Goal: Transaction & Acquisition: Download file/media

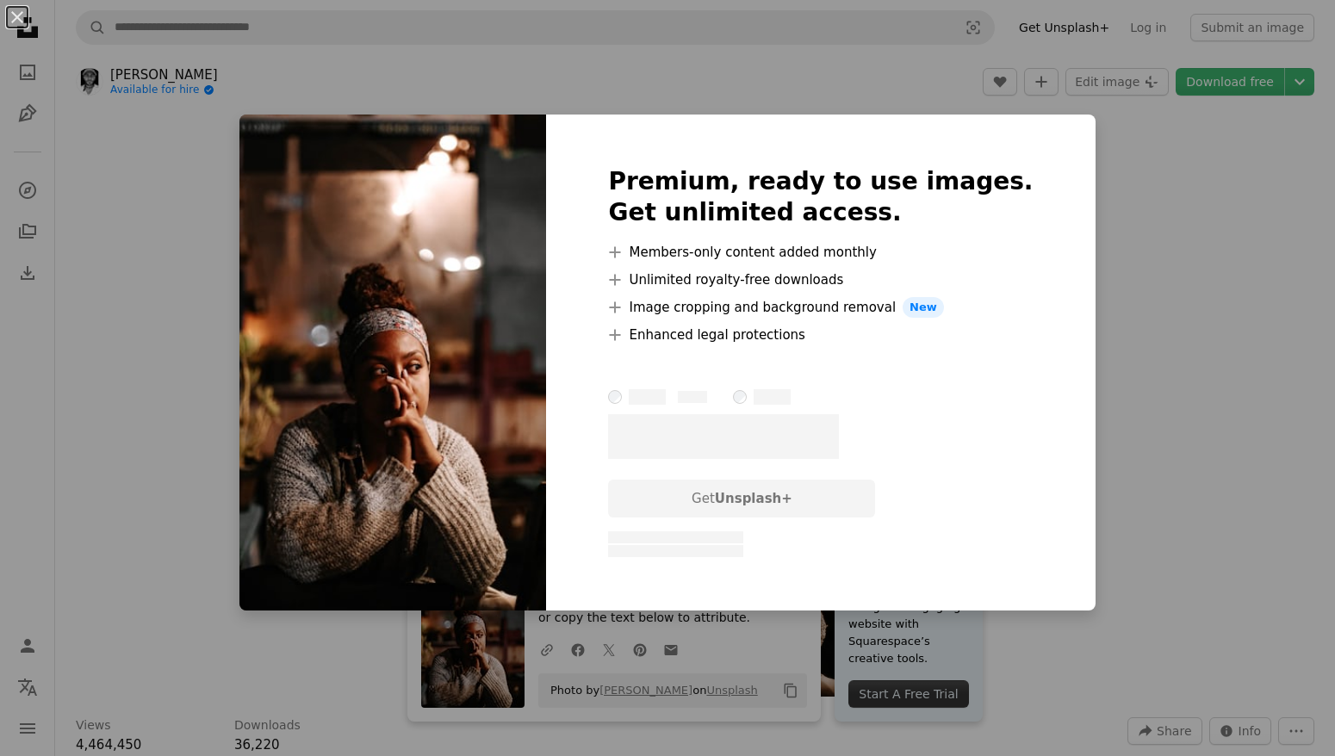
scroll to position [31, 0]
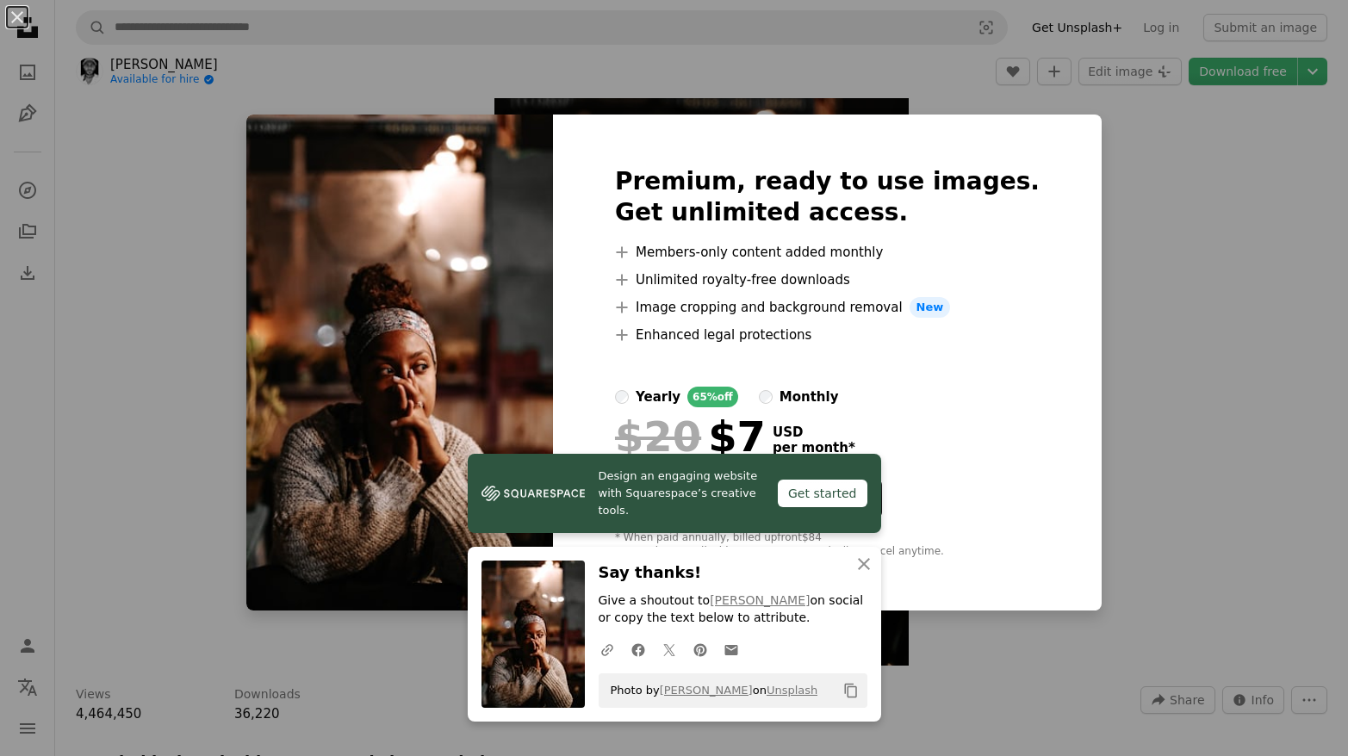
click at [1187, 140] on div "An X shape Premium, ready to use images. Get unlimited access. A plus sign Memb…" at bounding box center [674, 378] width 1348 height 756
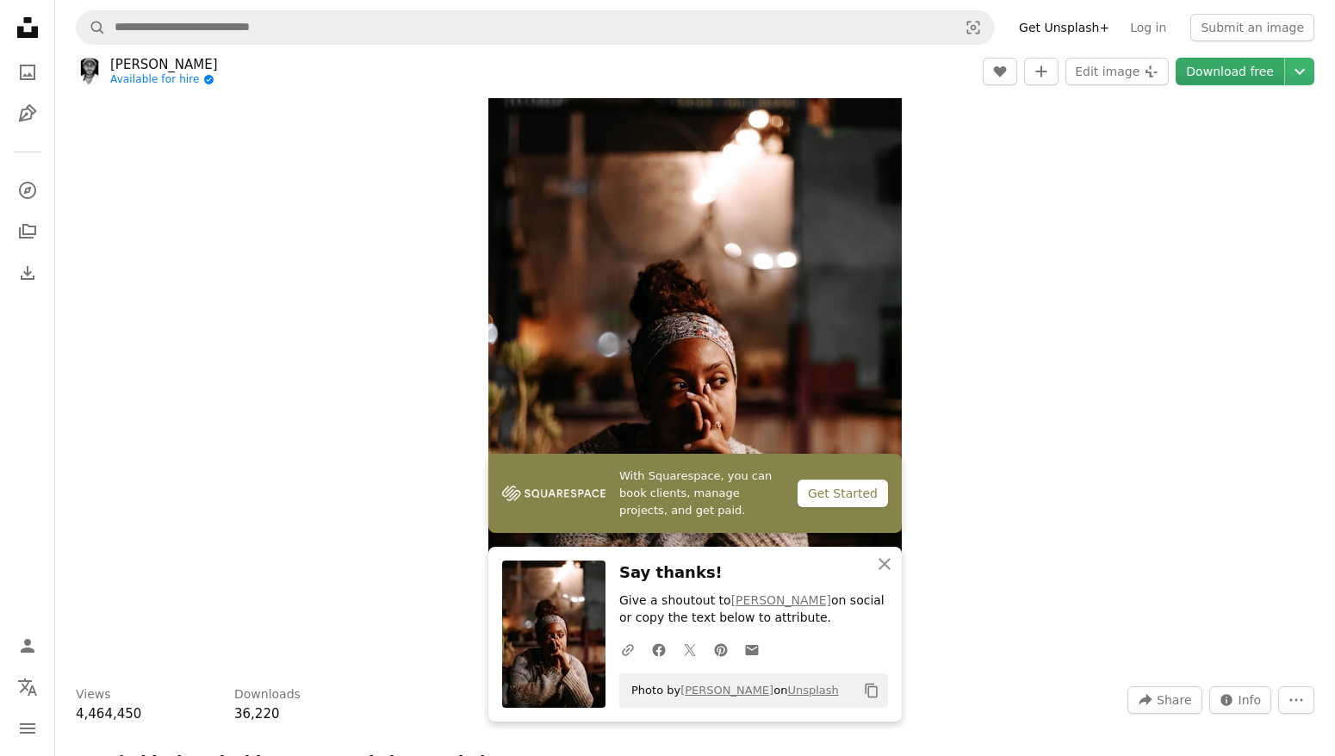
click at [1215, 70] on link "Download free" at bounding box center [1230, 72] width 109 height 28
click at [869, 687] on icon "Copy content" at bounding box center [872, 691] width 16 height 16
click at [1232, 72] on link "Download free" at bounding box center [1230, 72] width 109 height 28
click at [1227, 75] on link "Download free" at bounding box center [1230, 72] width 109 height 28
click at [1228, 72] on link "Download free" at bounding box center [1230, 72] width 109 height 28
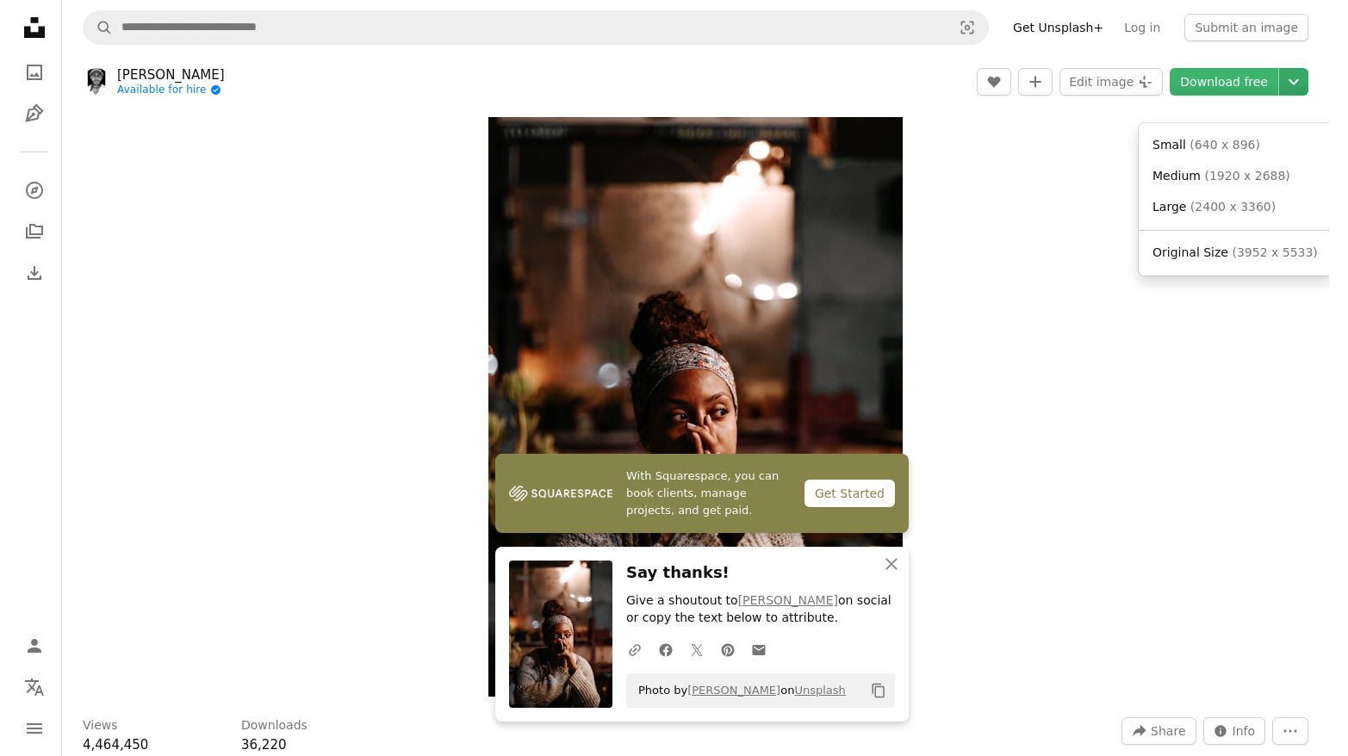
scroll to position [0, 0]
click at [1303, 79] on icon "Choose download size" at bounding box center [1300, 82] width 10 height 6
click at [1241, 200] on span "( 2400 x 3360 )" at bounding box center [1226, 207] width 85 height 14
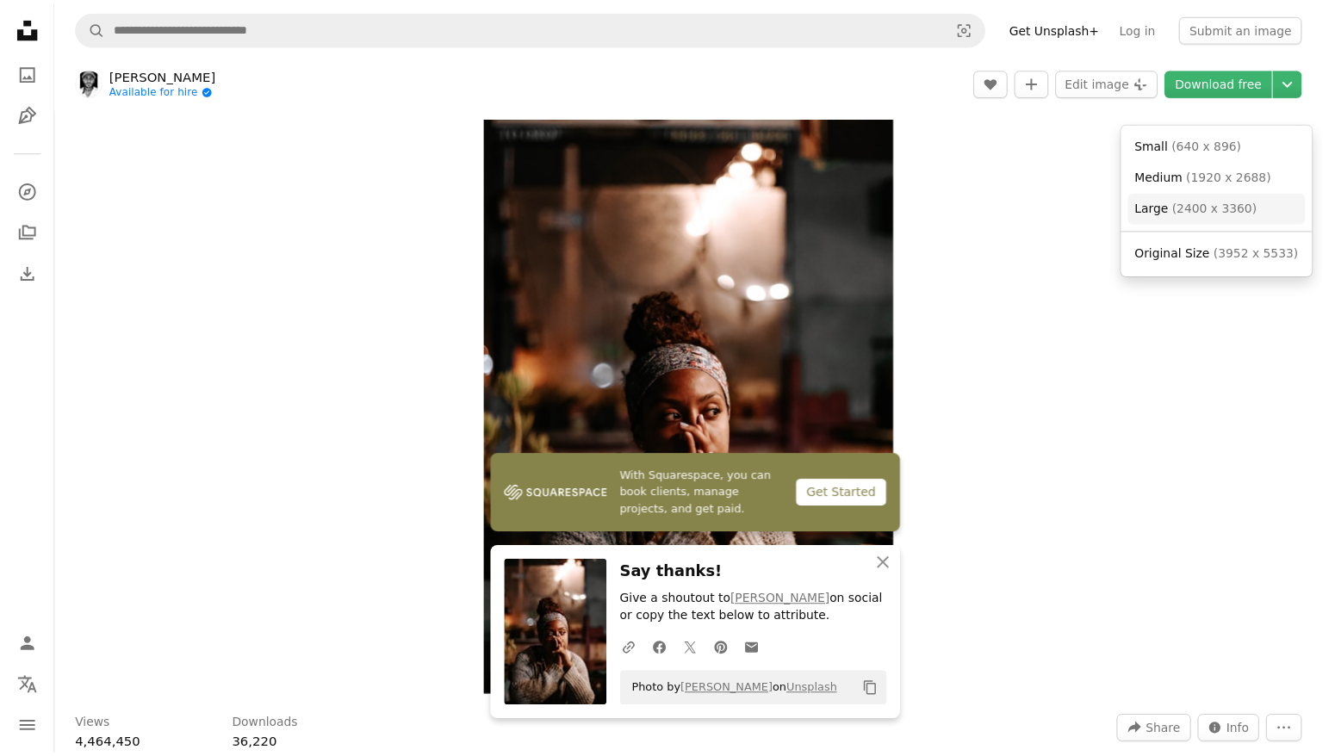
scroll to position [31, 0]
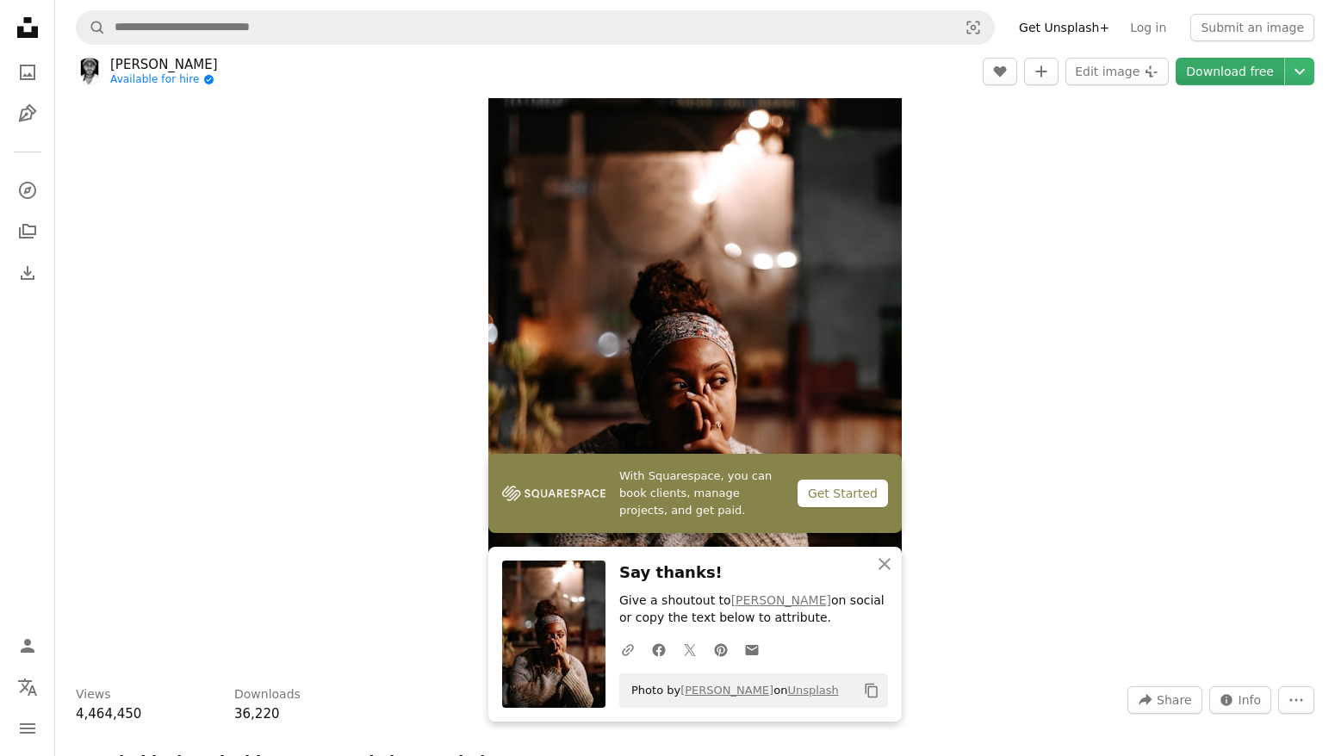
click at [1221, 67] on link "Download free" at bounding box center [1230, 72] width 109 height 28
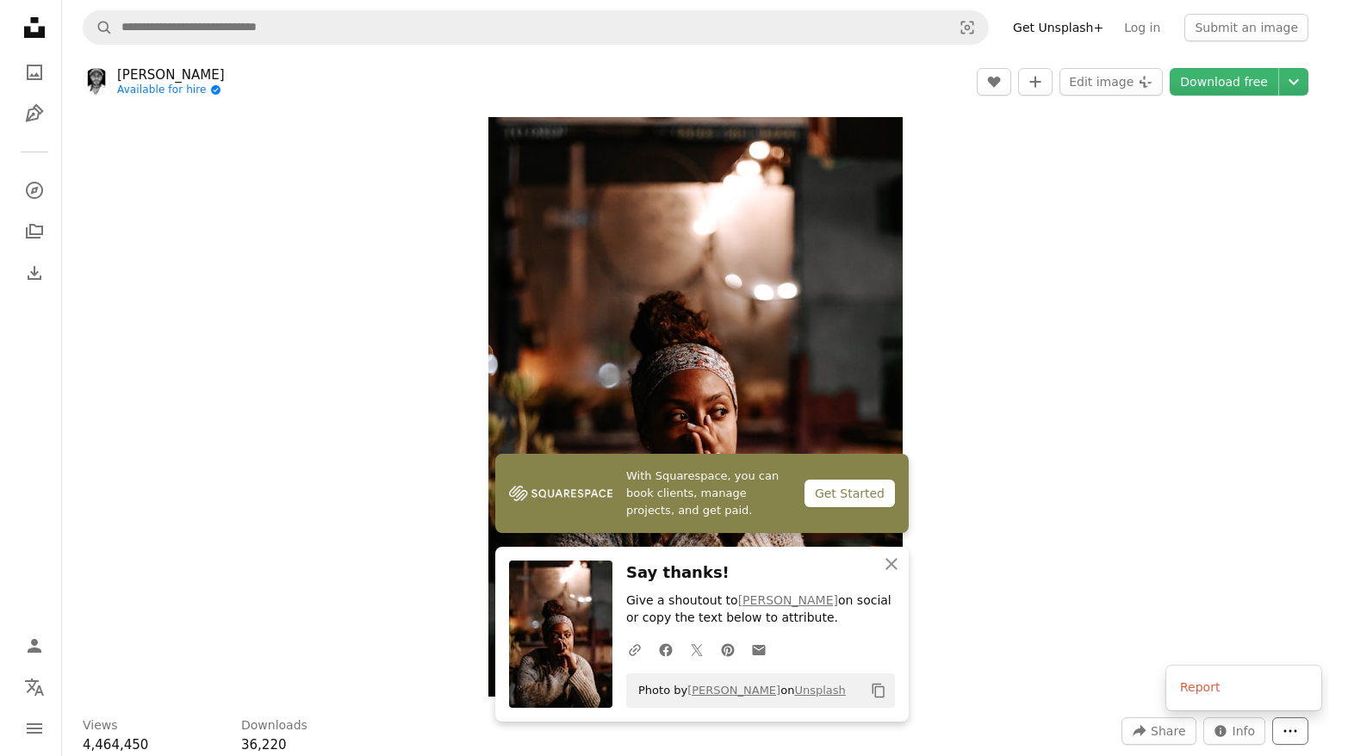
scroll to position [0, 0]
click at [1295, 724] on icon "More Actions" at bounding box center [1297, 732] width 16 height 16
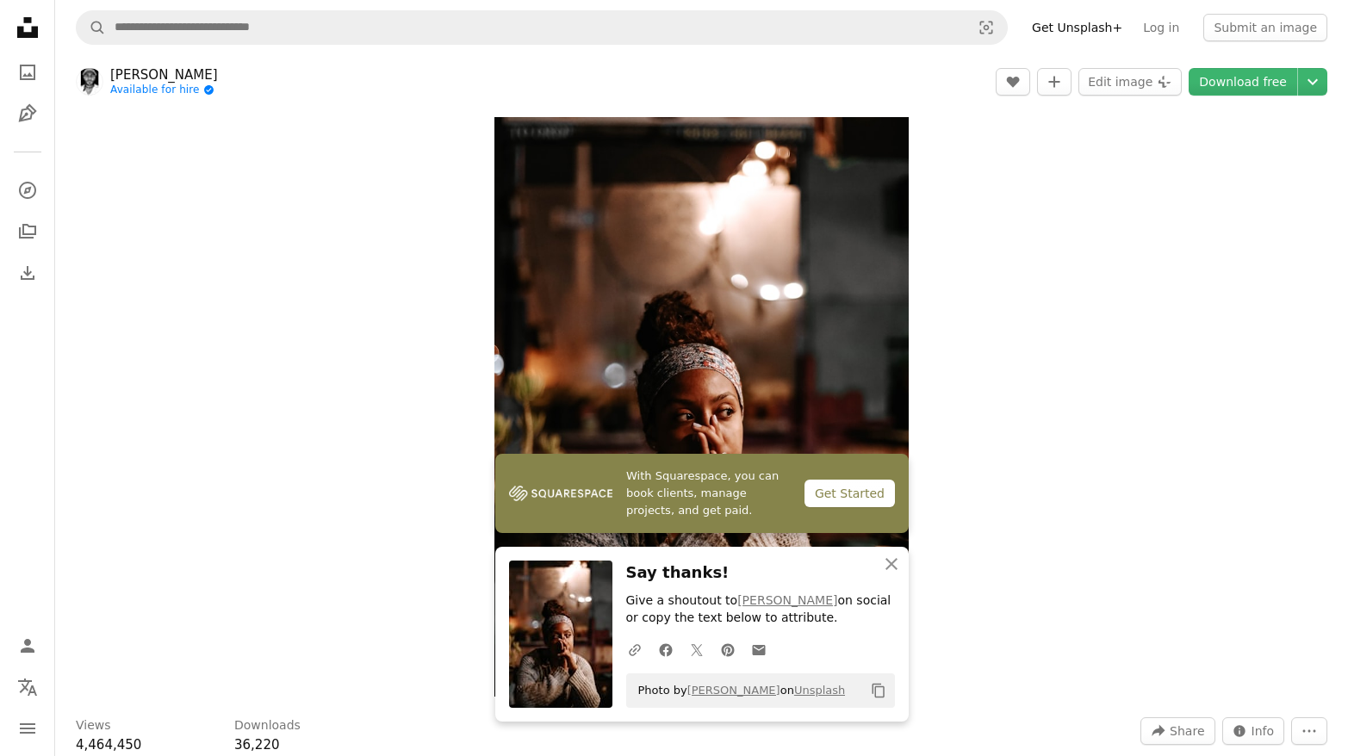
scroll to position [31, 0]
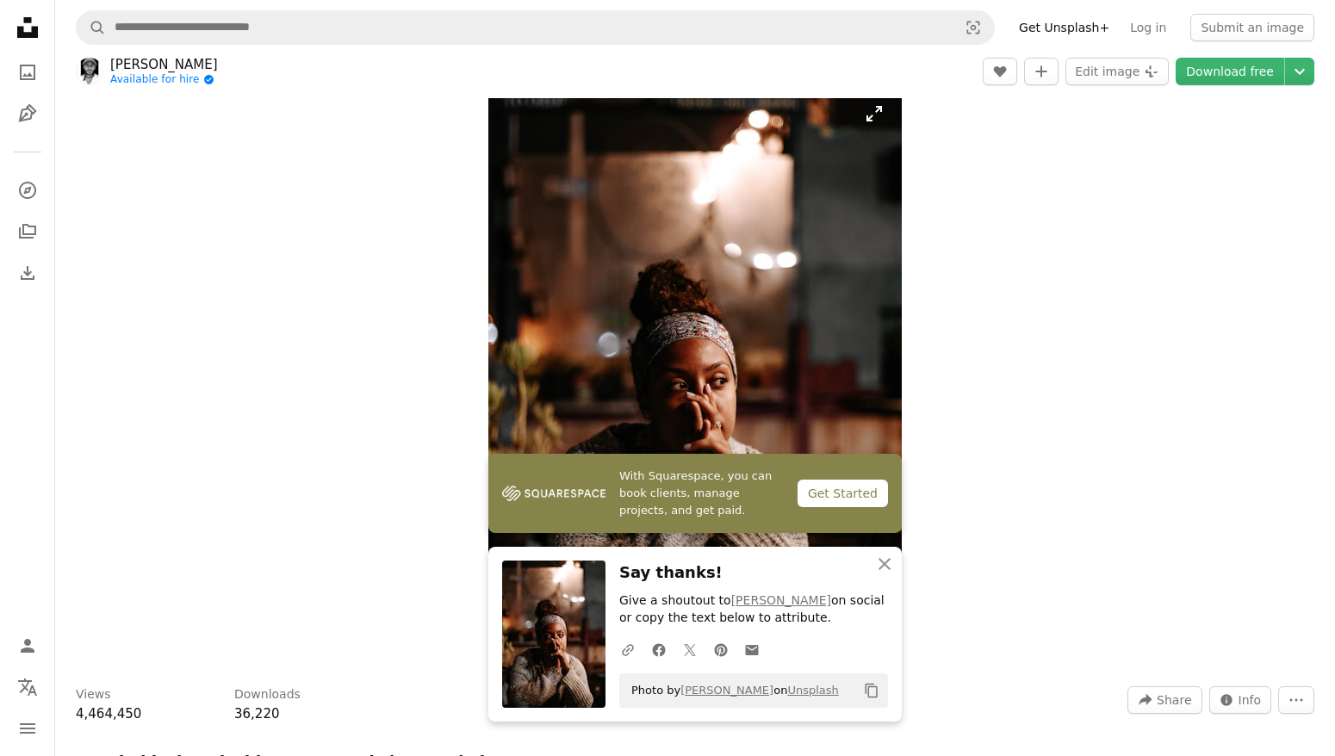
click at [740, 345] on img "Zoom in on this image" at bounding box center [695, 376] width 414 height 580
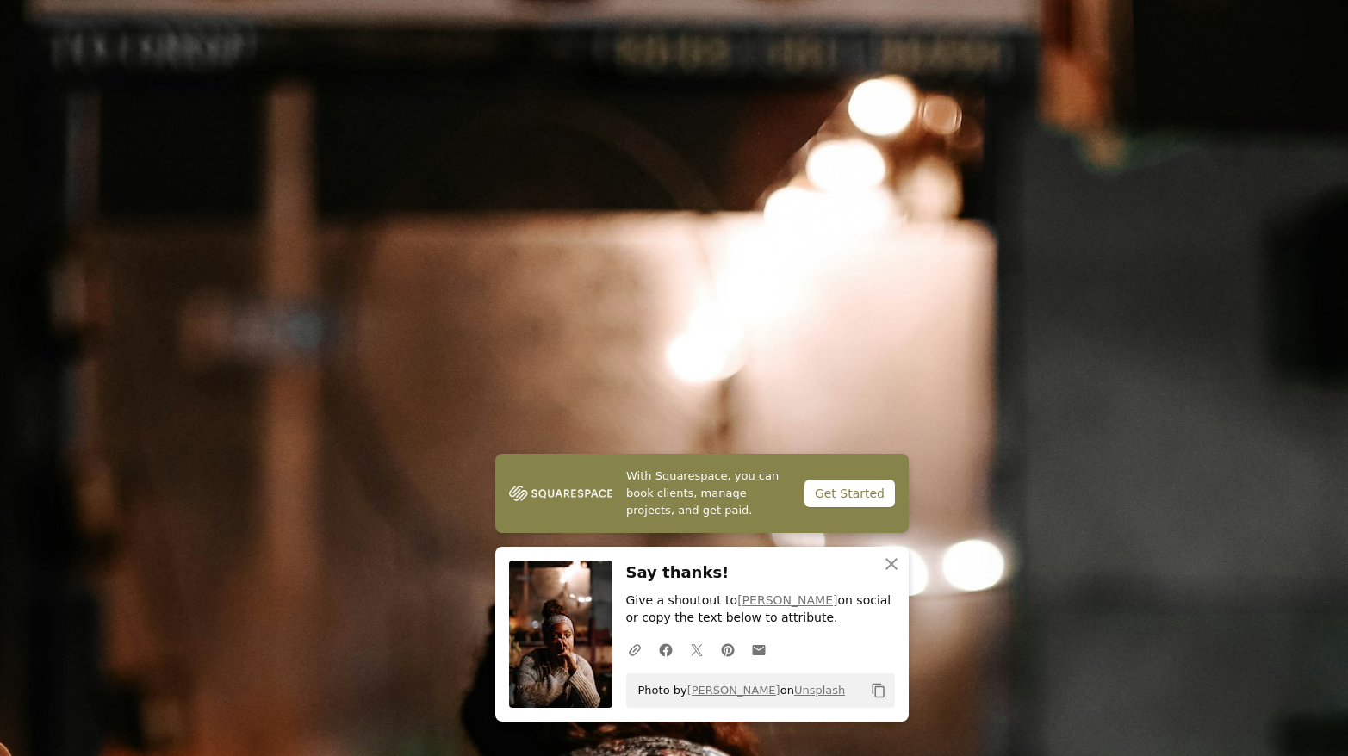
scroll to position [549, 0]
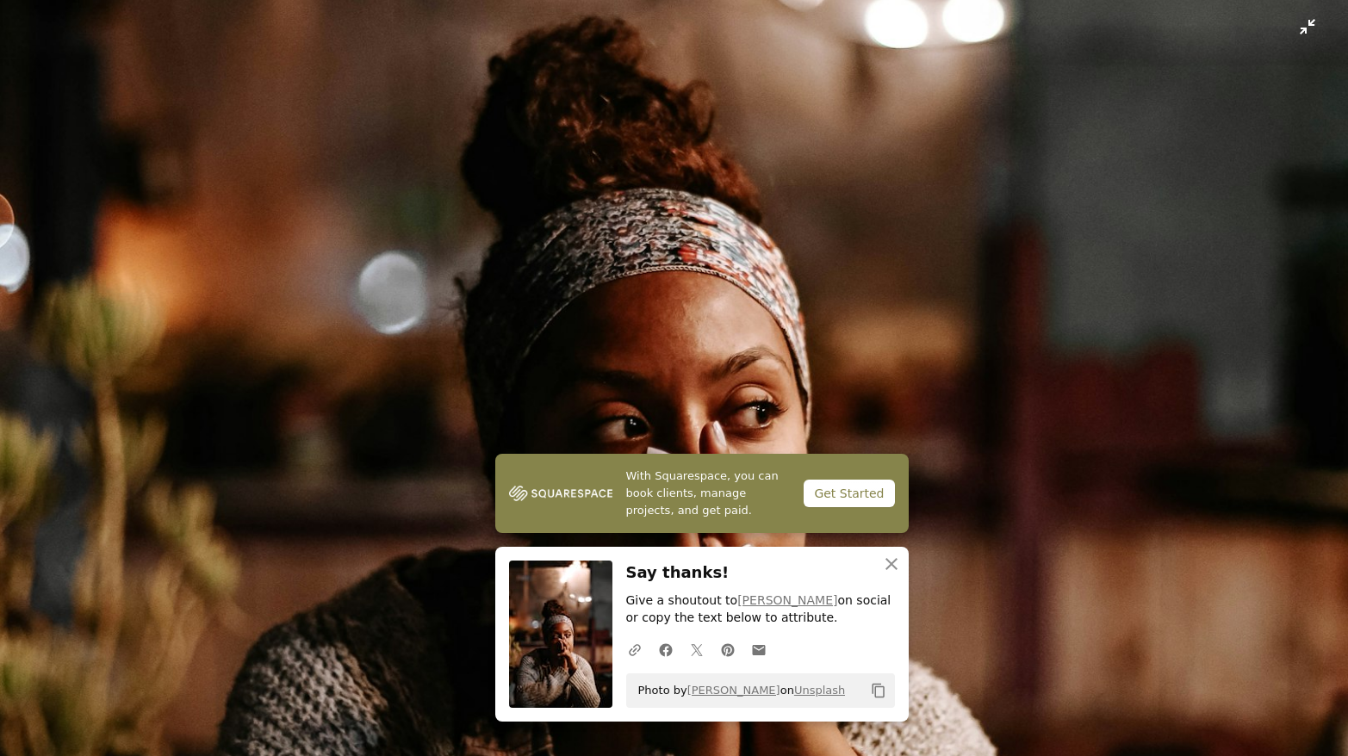
click at [888, 402] on img "Zoom out on this image" at bounding box center [674, 395] width 1350 height 1890
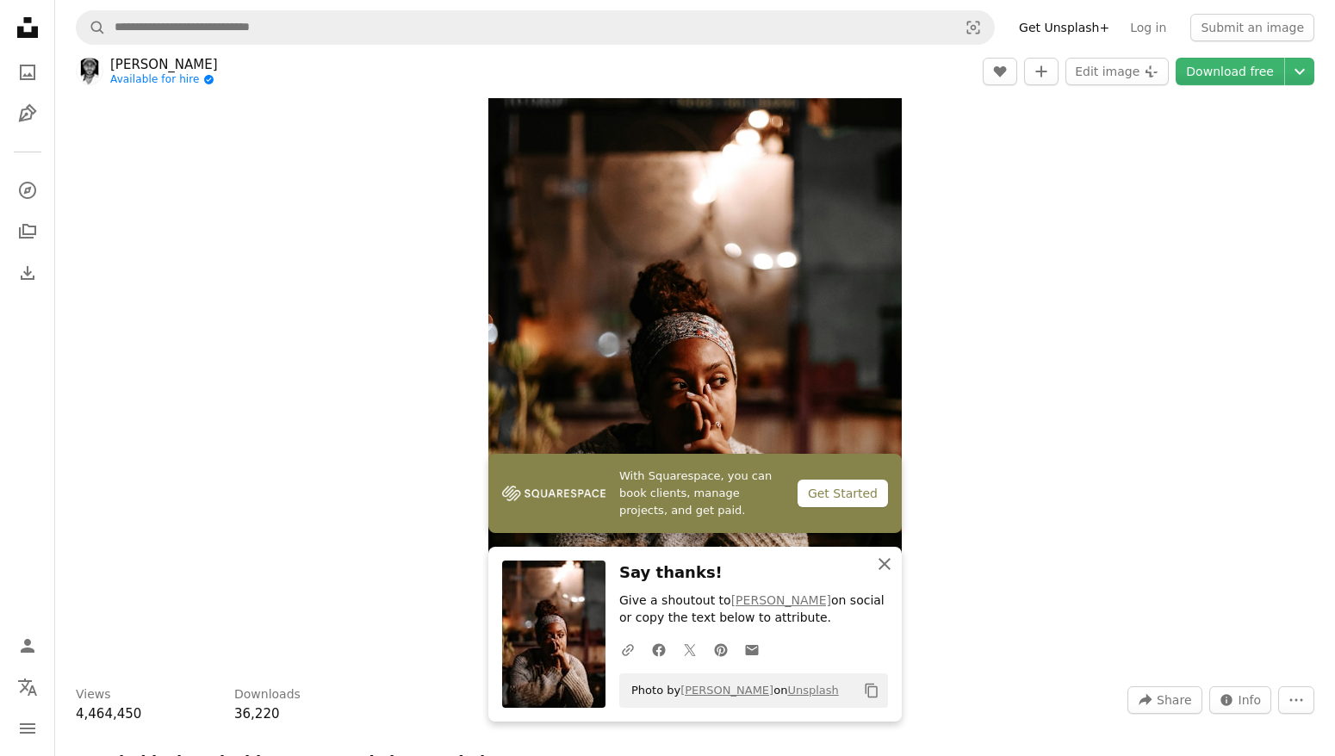
click at [882, 557] on icon "An X shape" at bounding box center [884, 564] width 21 height 21
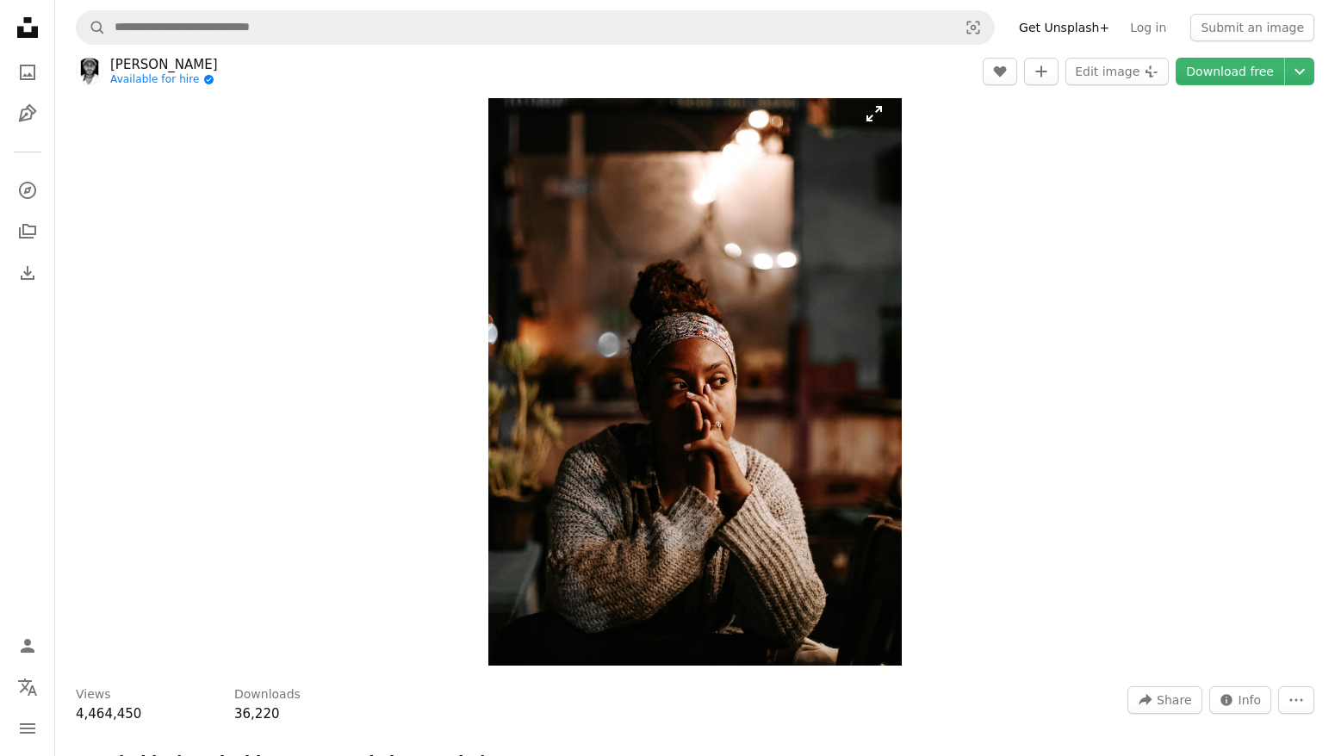
click at [632, 437] on img "Zoom in on this image" at bounding box center [695, 376] width 414 height 580
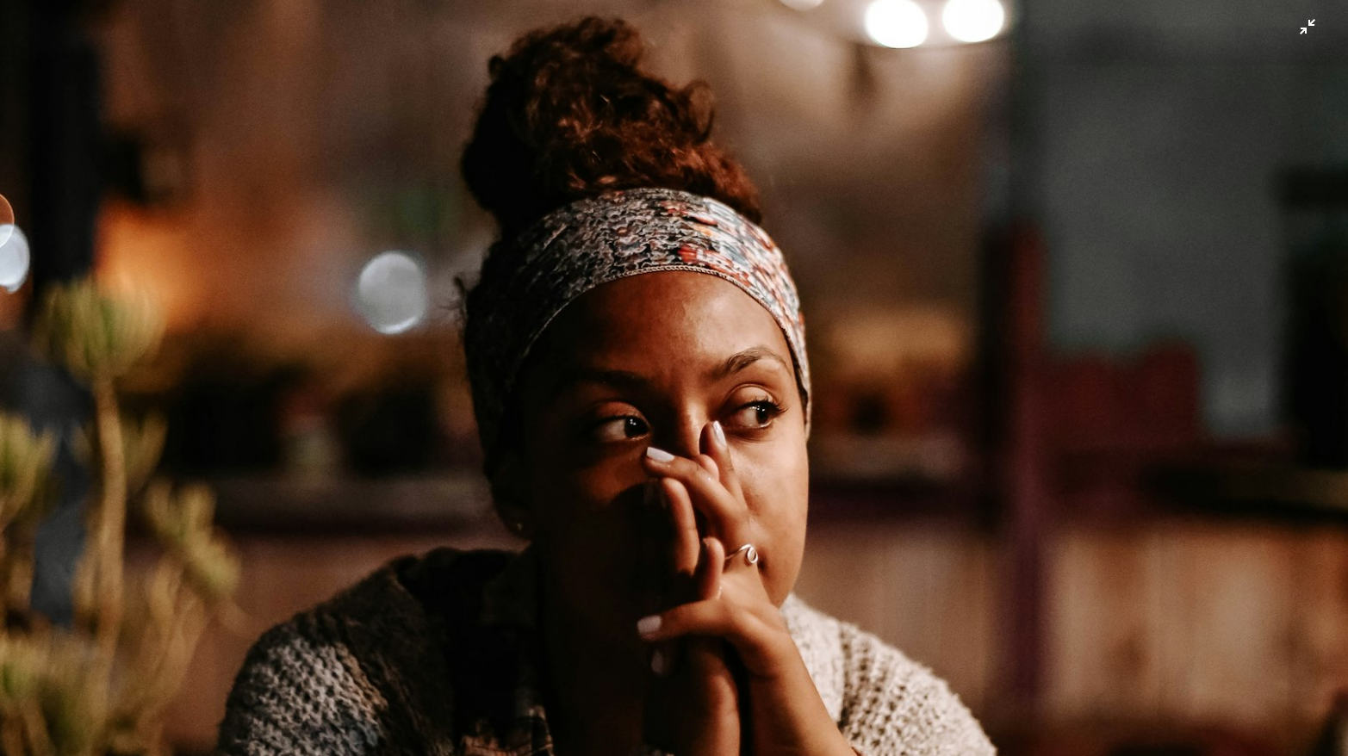
click at [304, 641] on img "Zoom out on this image" at bounding box center [674, 395] width 1350 height 1890
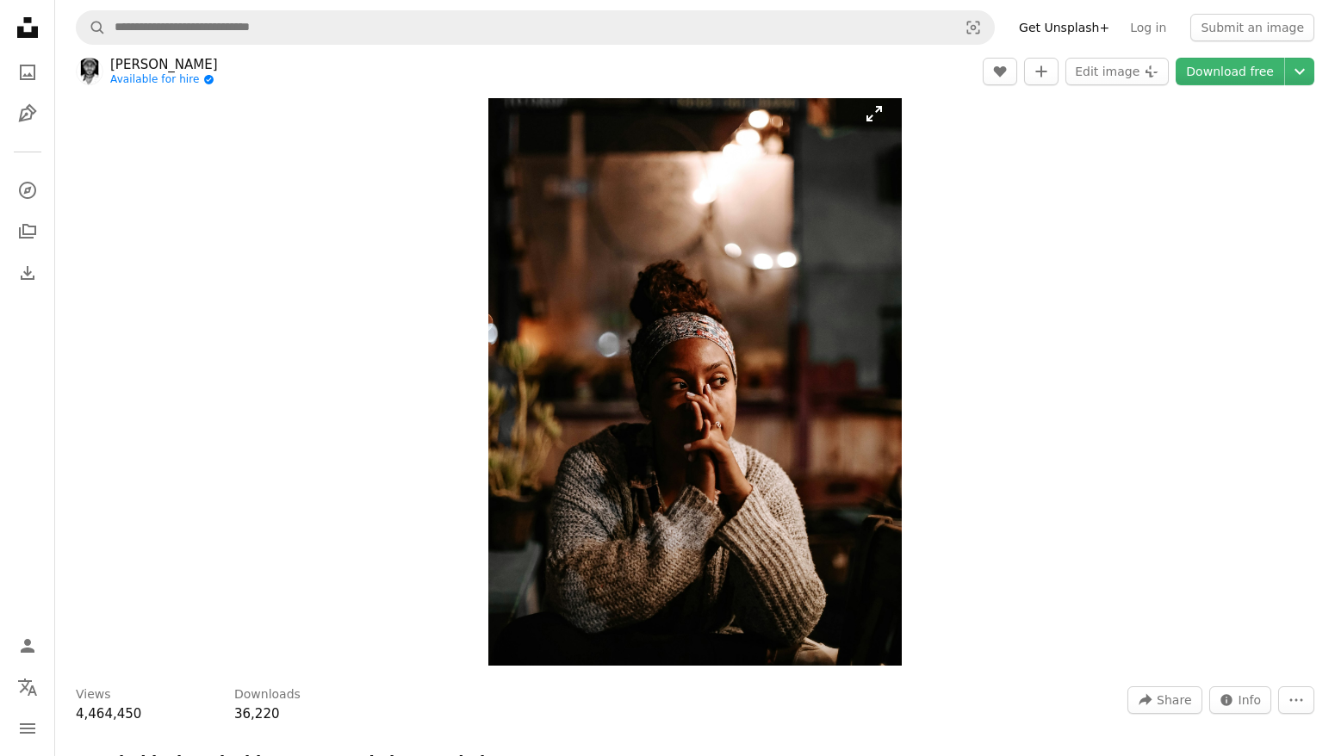
click at [718, 354] on img "Zoom in on this image" at bounding box center [695, 376] width 414 height 580
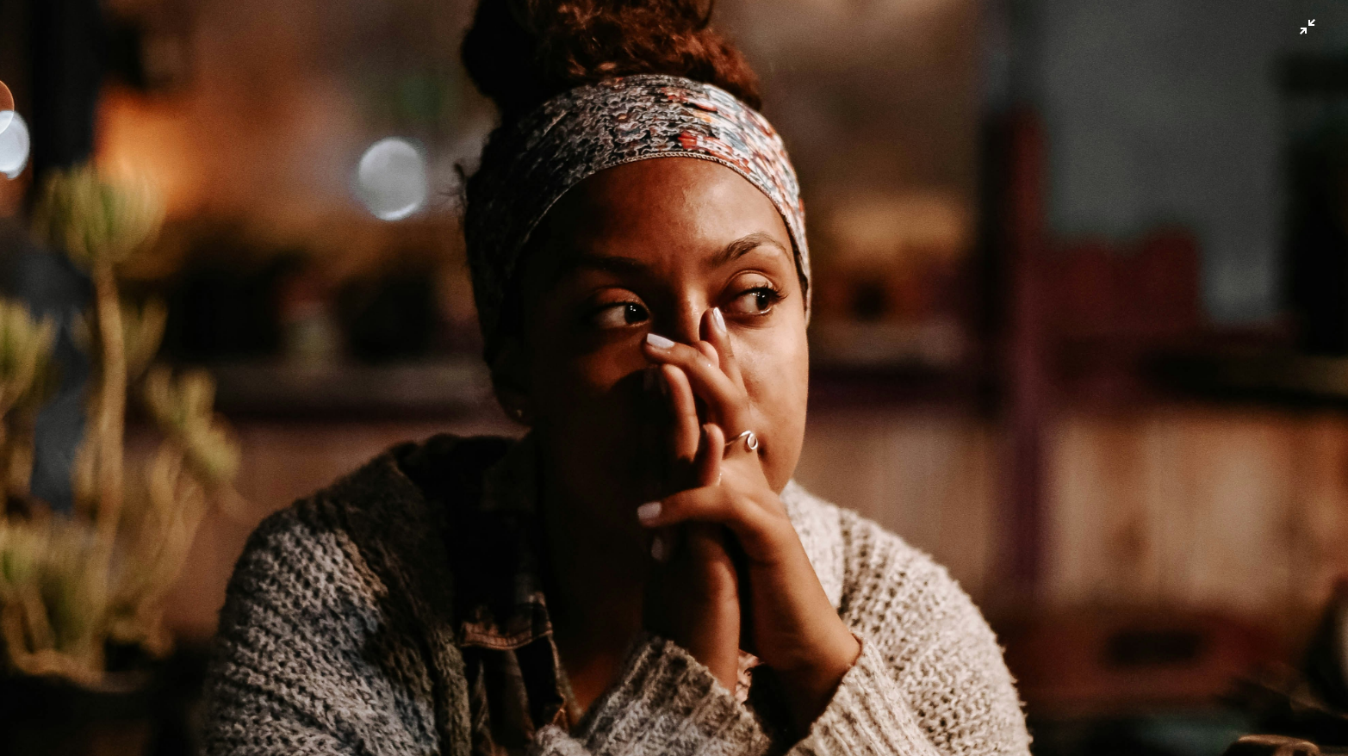
scroll to position [659, 0]
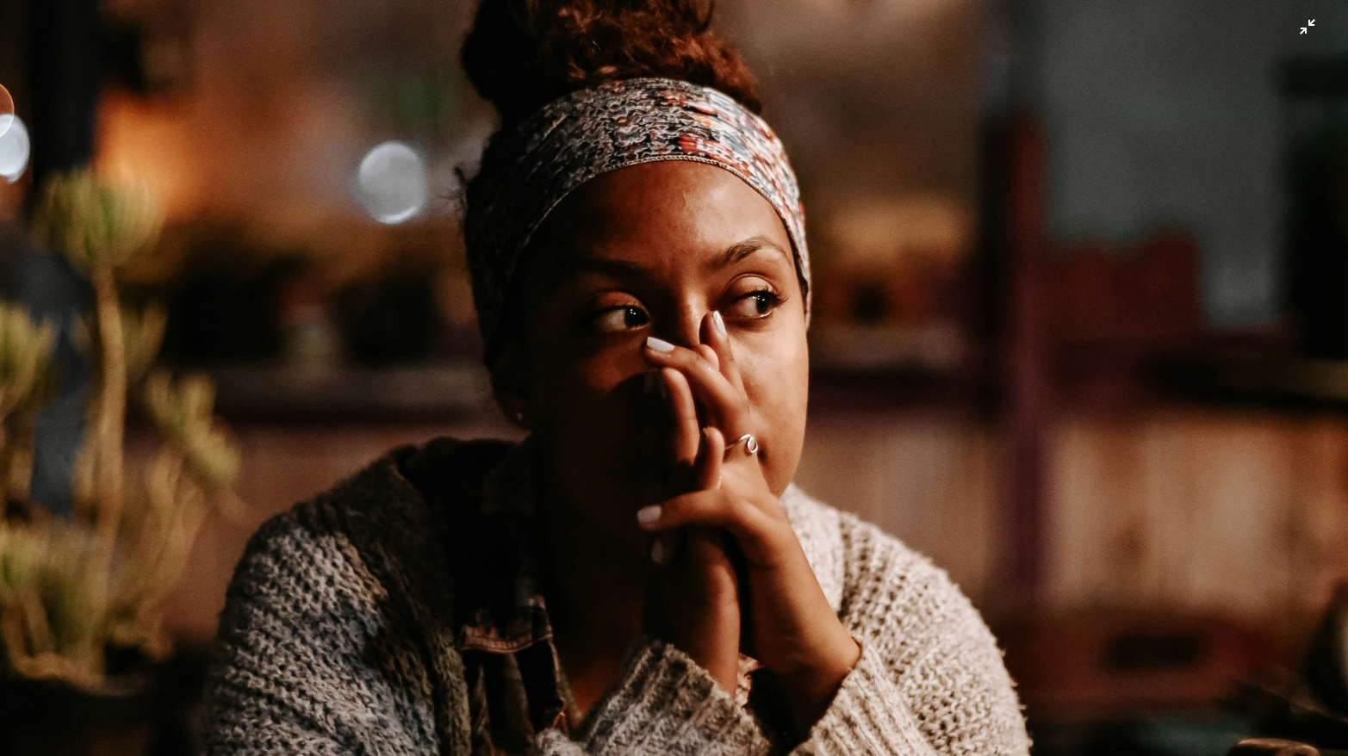
drag, startPoint x: 894, startPoint y: 588, endPoint x: 977, endPoint y: 5, distance: 588.2
click at [1306, 29] on img "Zoom out on this image" at bounding box center [674, 285] width 1350 height 1890
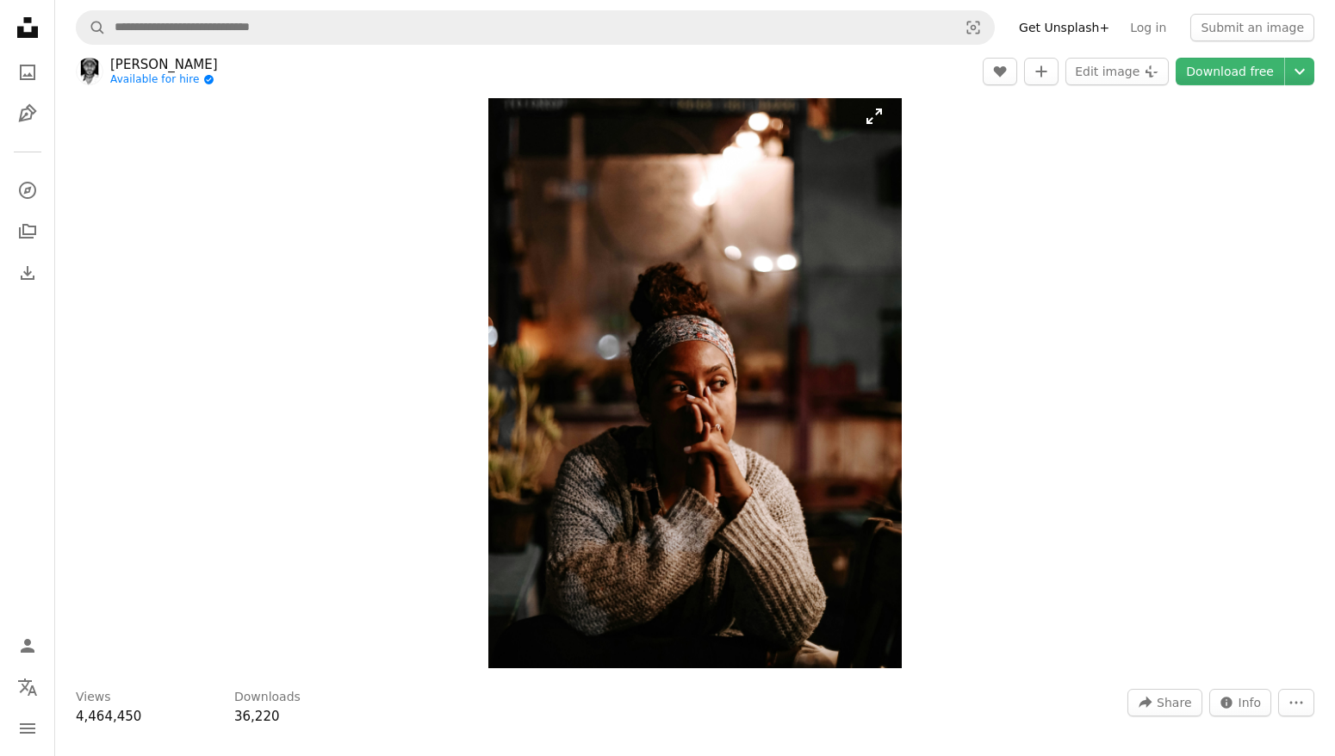
click at [747, 410] on img "Zoom in on this image" at bounding box center [695, 379] width 414 height 580
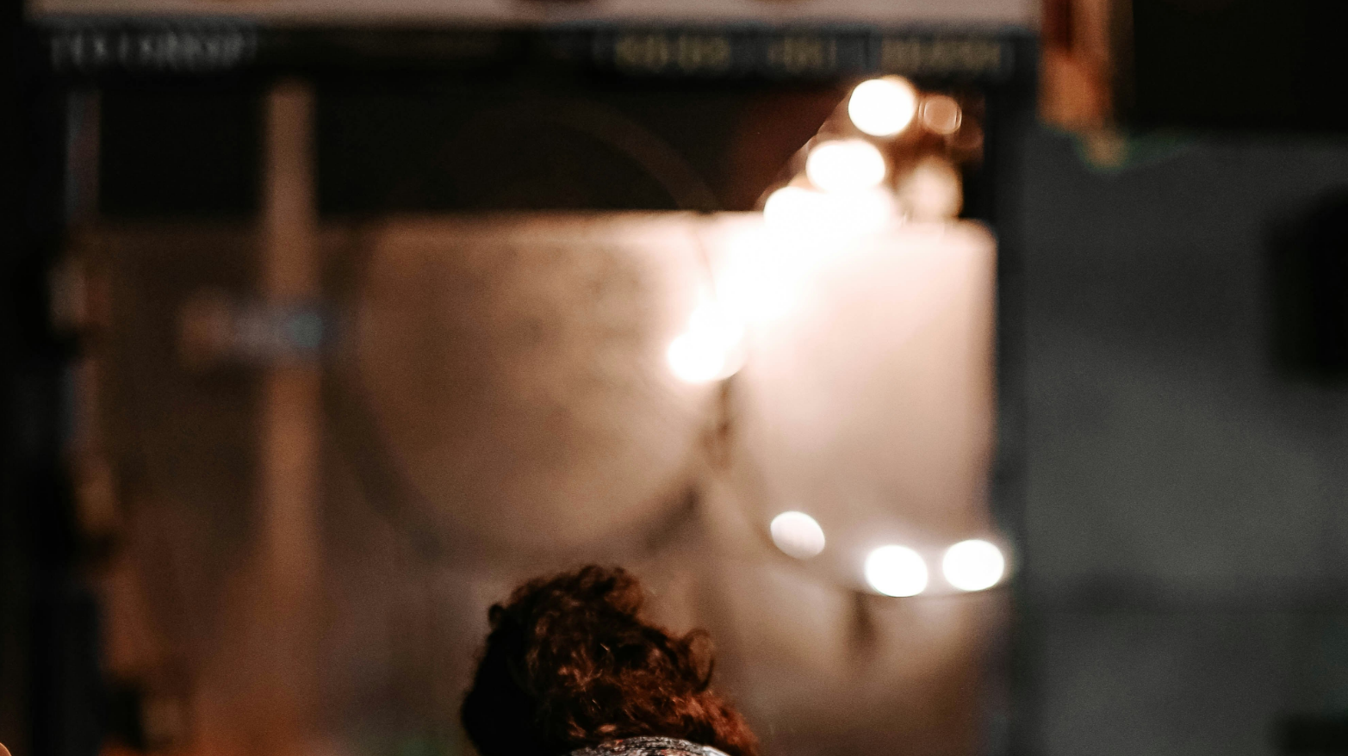
scroll to position [549, 0]
